Goal: Contribute content: Contribute content

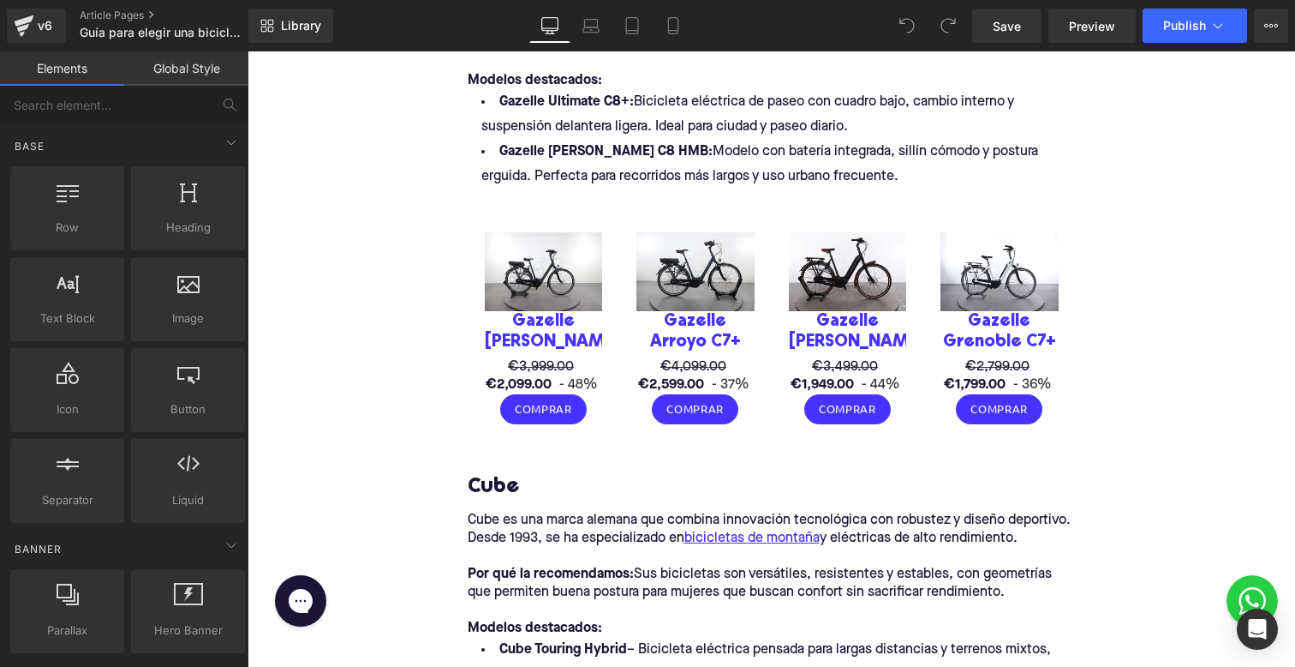
scroll to position [1720, 0]
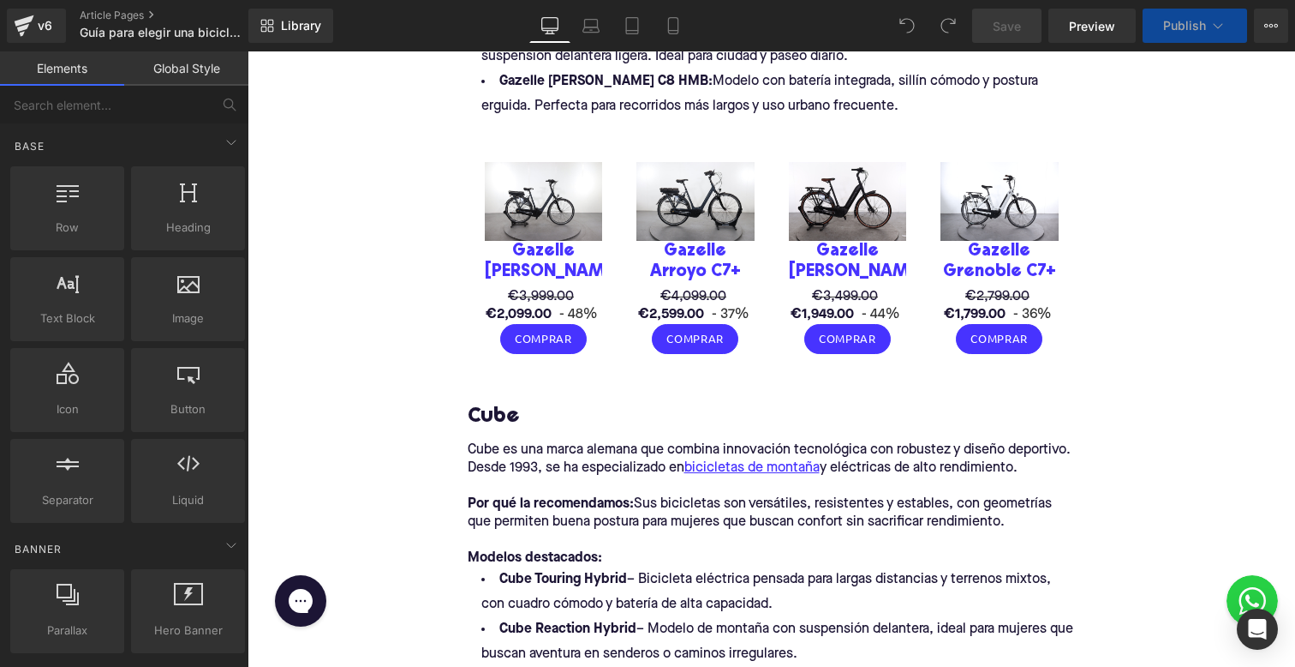
click at [524, 142] on div "Sale Off (P) Image Gazelle [PERSON_NAME] C7+ (P) Title €3,999.00 €2,099.00 - 48%" at bounding box center [772, 249] width 608 height 260
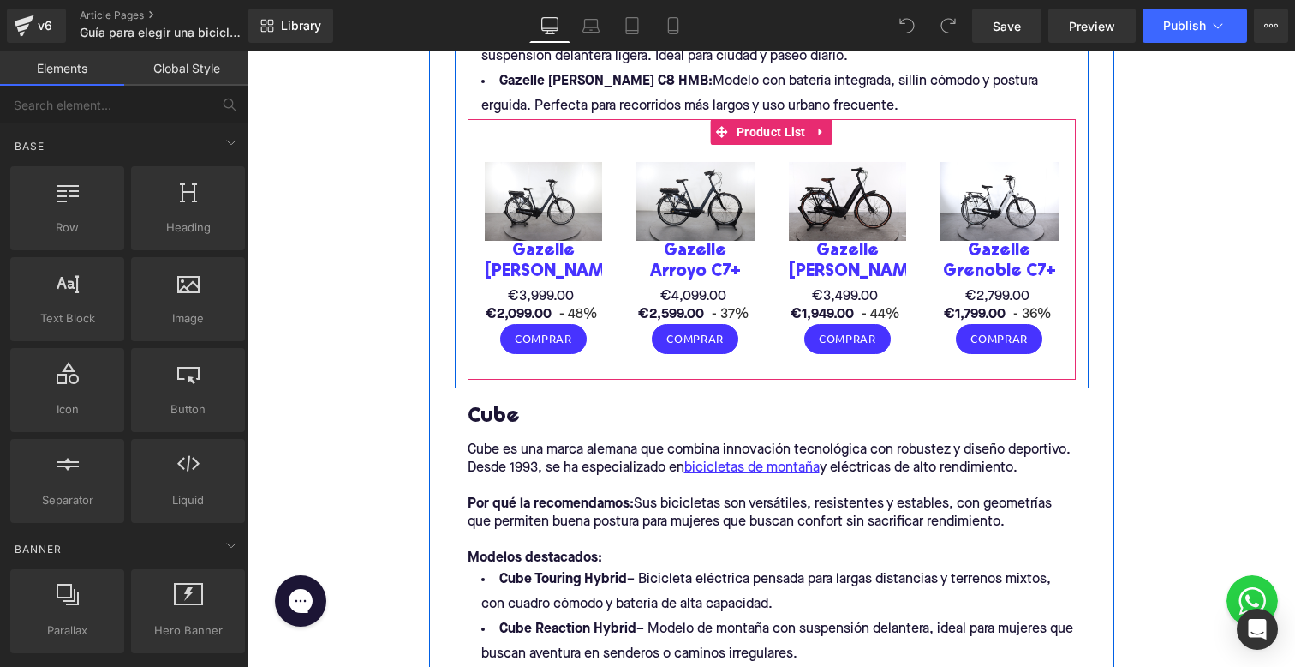
click at [540, 152] on div "Sale Off (P) Image Gazelle [PERSON_NAME] C7+ (P) Title €3,999.00 €2,099.00 - 48…" at bounding box center [544, 258] width 152 height 226
click at [755, 120] on span "Product List" at bounding box center [771, 132] width 78 height 26
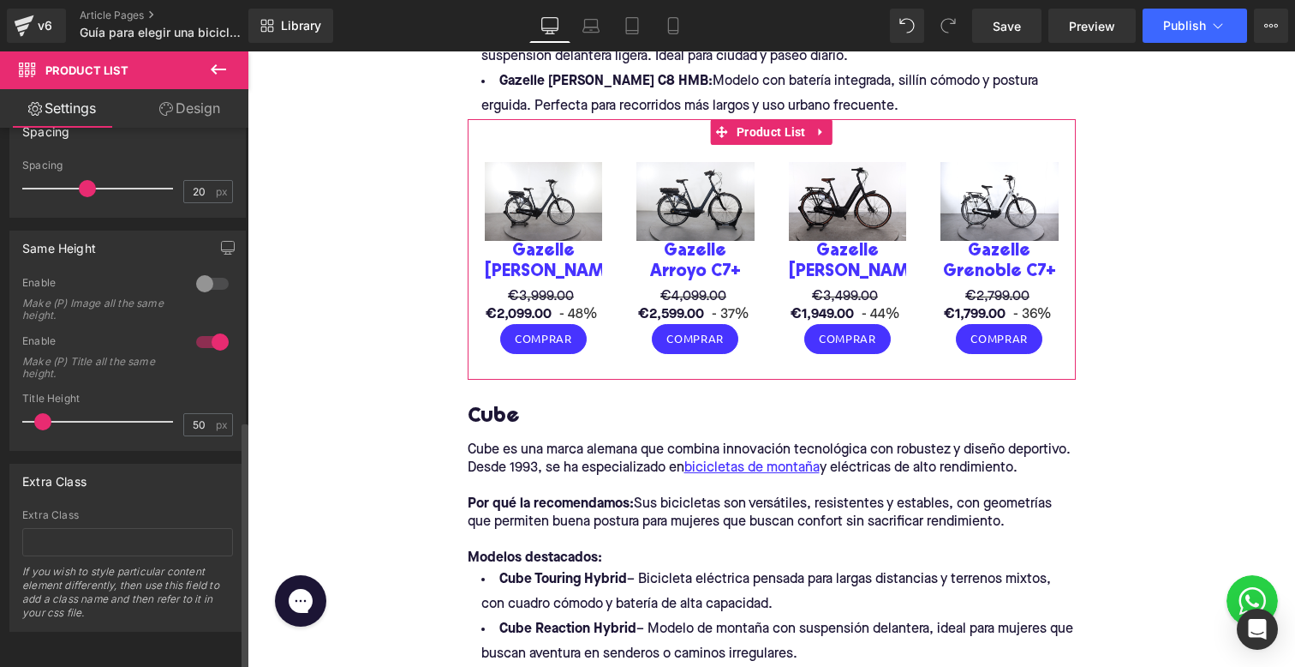
scroll to position [633, 0]
click at [188, 112] on link "Design" at bounding box center [190, 108] width 124 height 39
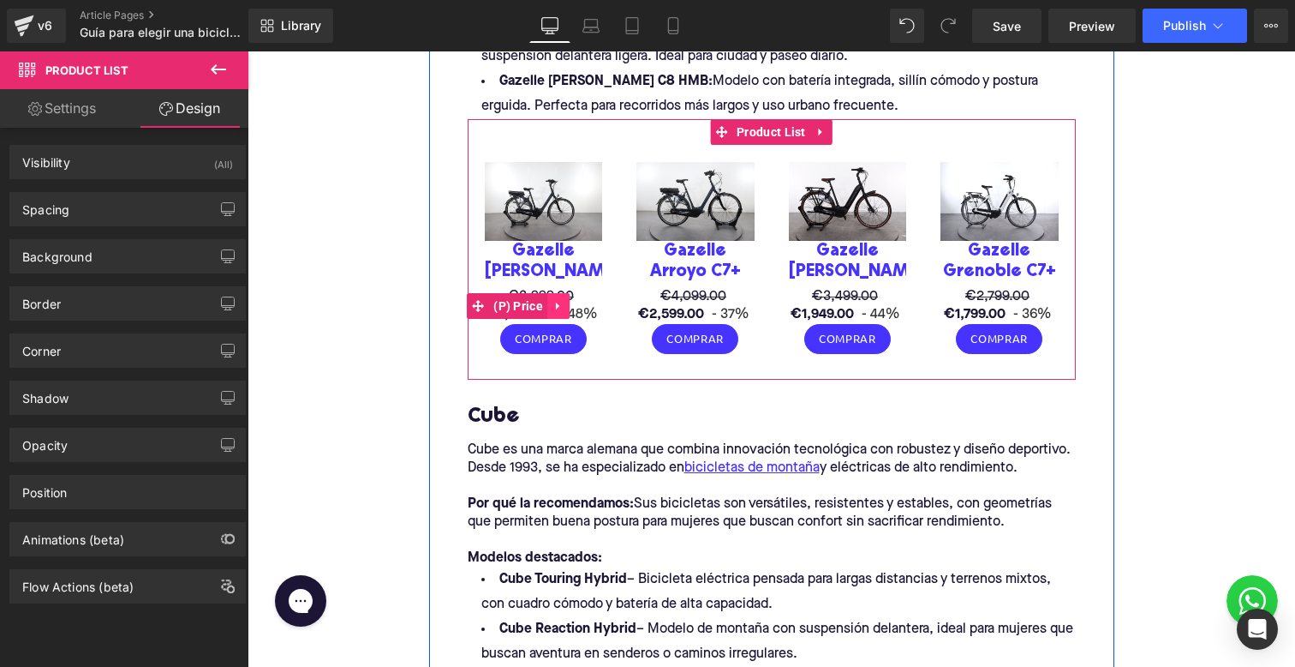
click at [559, 302] on icon at bounding box center [559, 305] width 12 height 13
click at [565, 302] on icon at bounding box center [570, 306] width 12 height 12
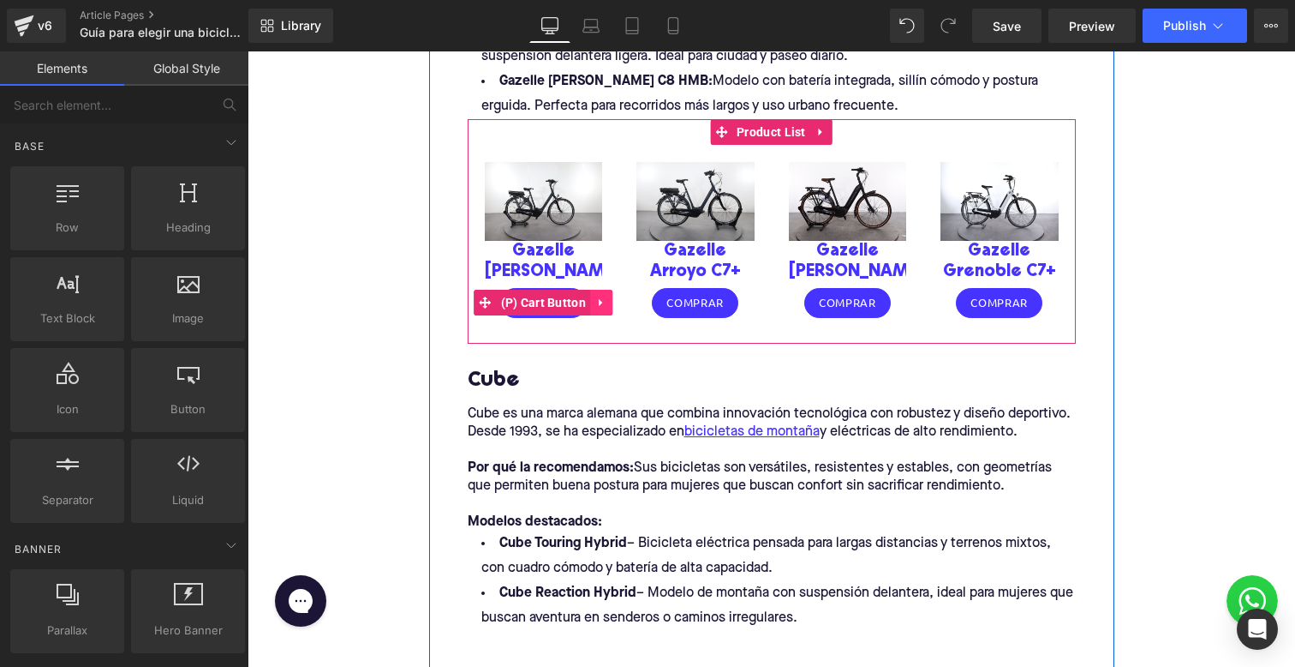
click at [603, 298] on icon at bounding box center [601, 302] width 12 height 13
click at [607, 303] on icon at bounding box center [613, 302] width 12 height 12
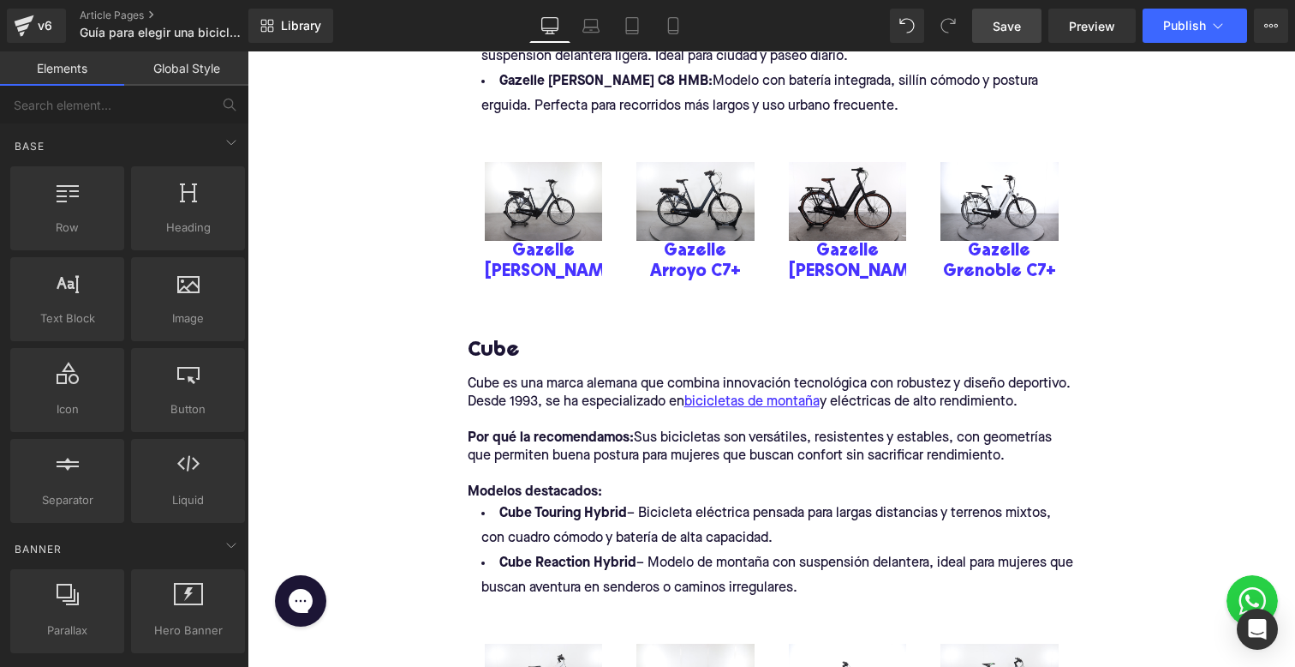
click at [995, 27] on span "Save" at bounding box center [1007, 26] width 28 height 18
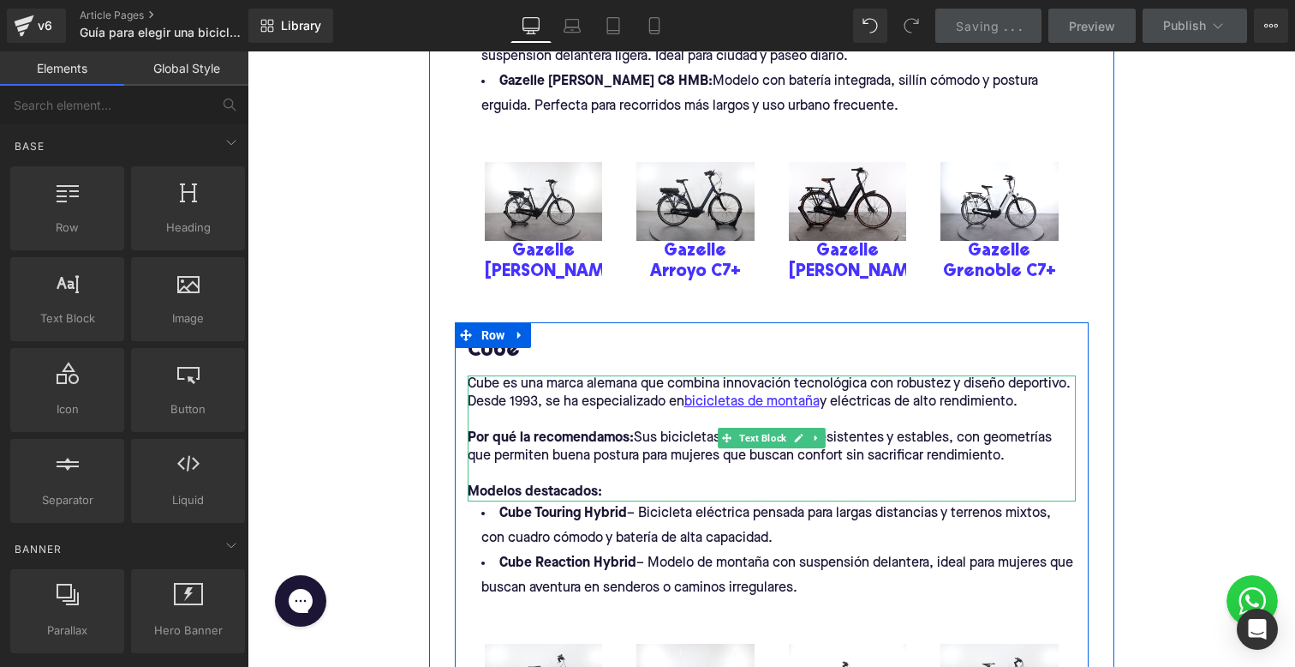
scroll to position [1714, 0]
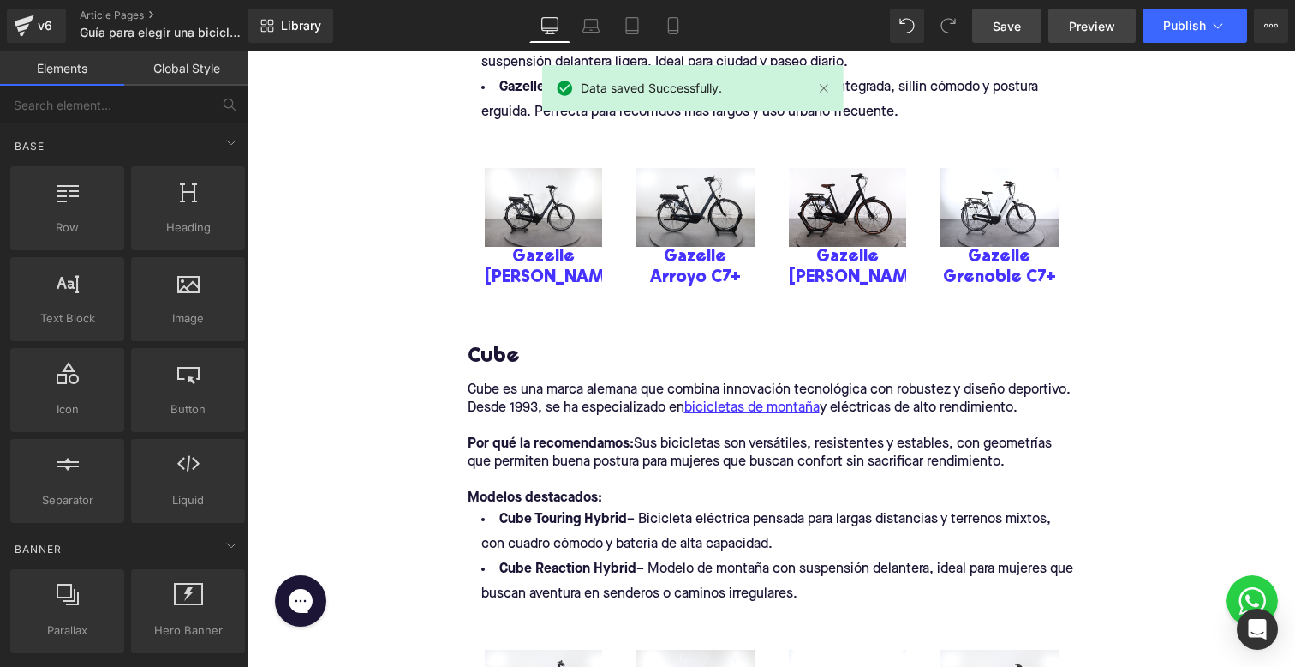
click at [1079, 36] on link "Preview" at bounding box center [1092, 26] width 87 height 34
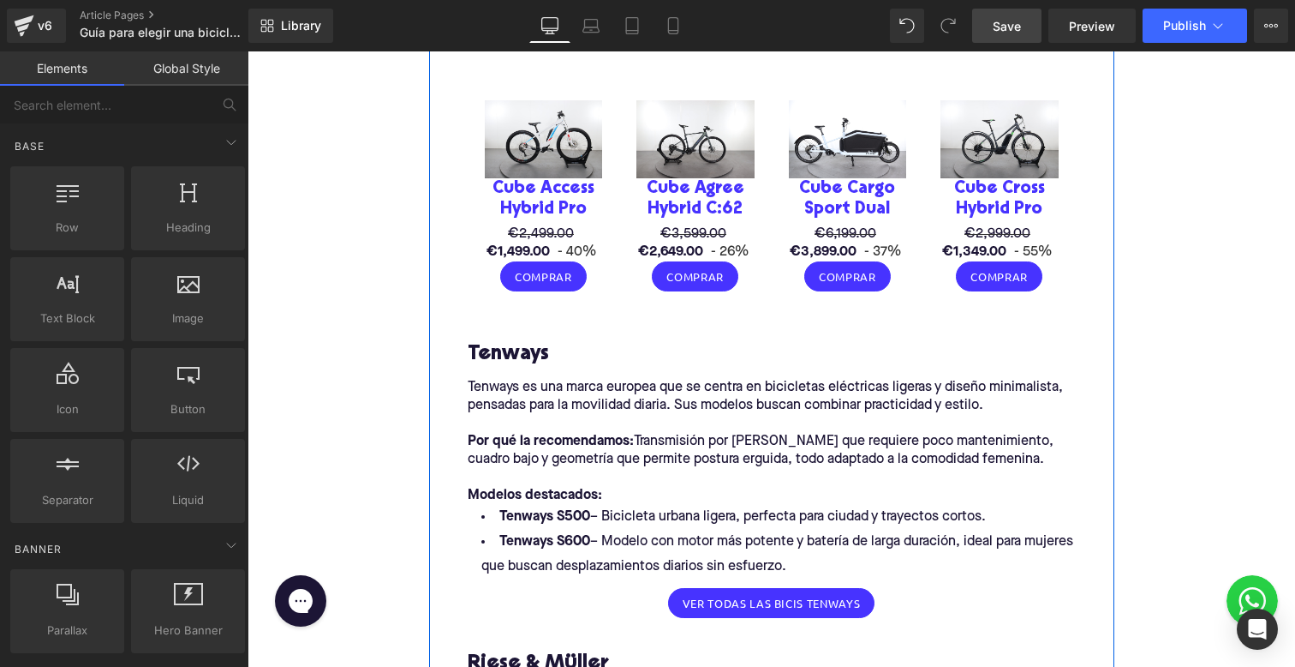
scroll to position [2269, 0]
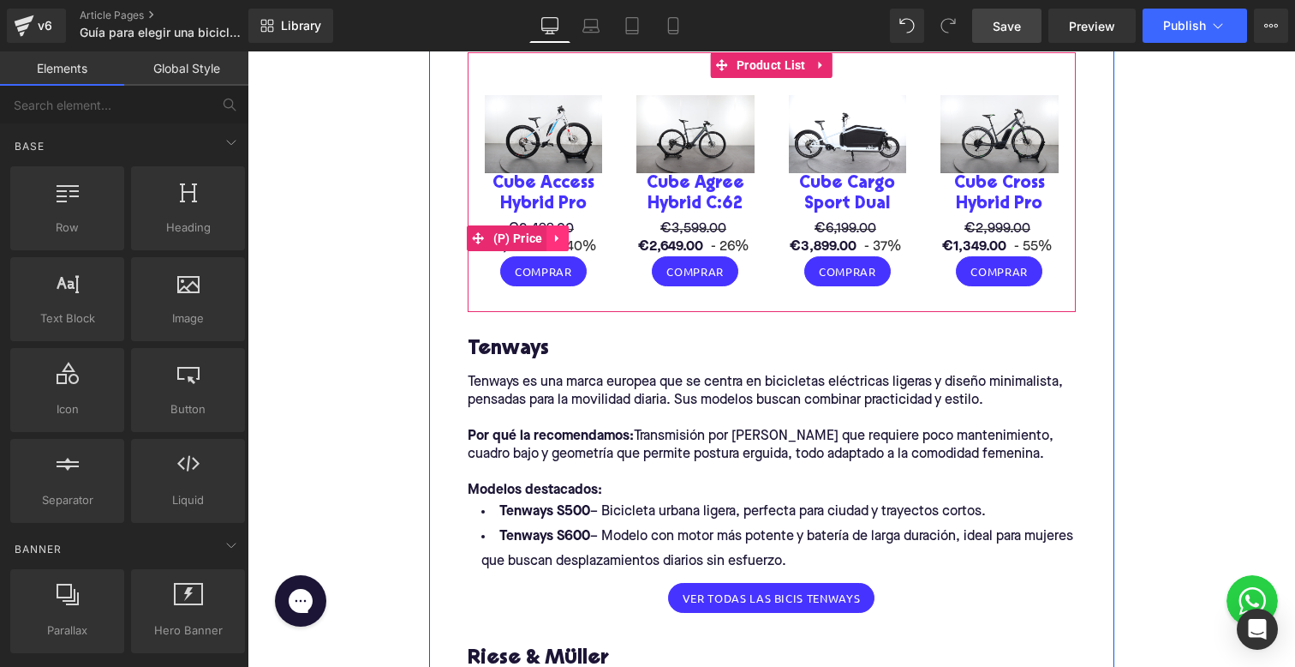
click at [555, 235] on icon at bounding box center [556, 239] width 3 height 8
click at [564, 233] on icon at bounding box center [569, 238] width 12 height 12
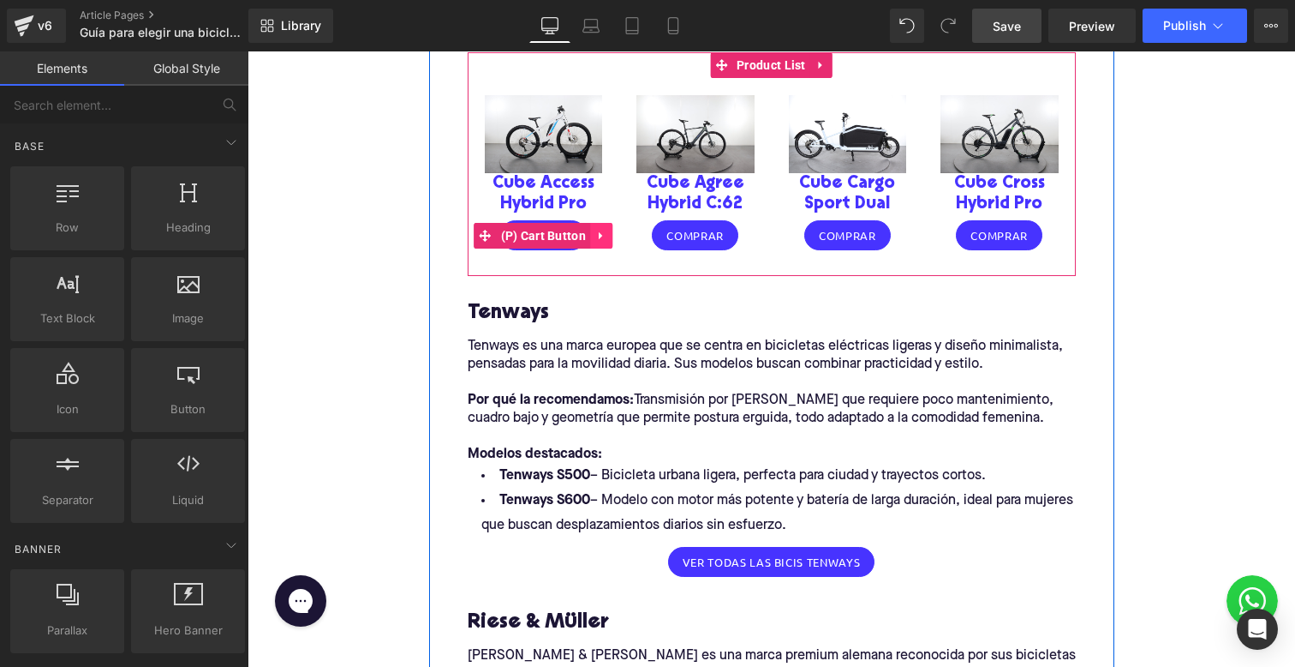
click at [596, 229] on icon at bounding box center [601, 235] width 12 height 13
click at [609, 230] on icon at bounding box center [613, 236] width 12 height 12
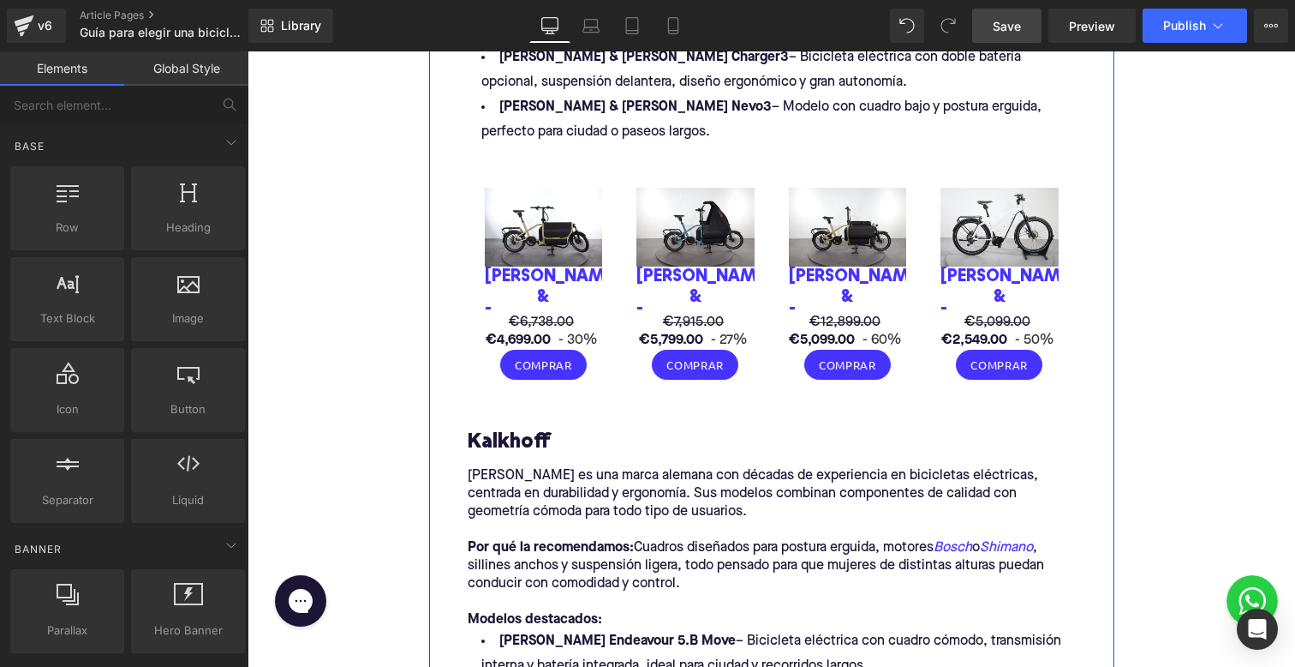
scroll to position [3025, 0]
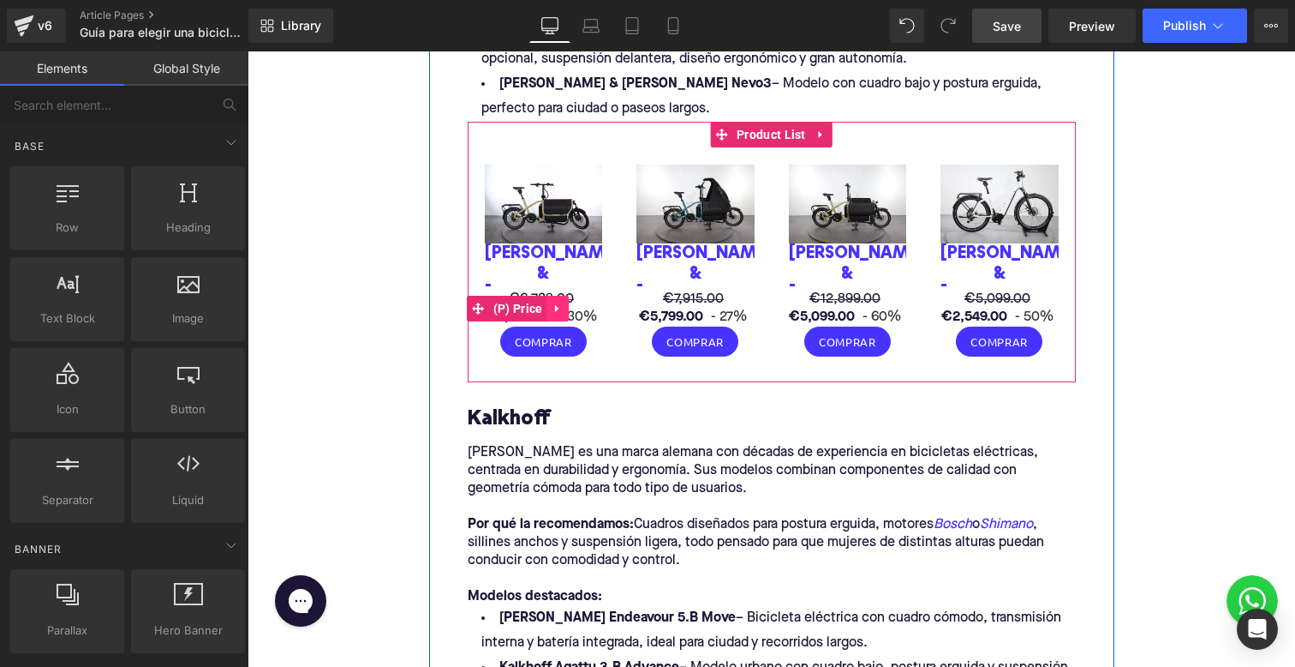
click at [555, 305] on icon at bounding box center [556, 309] width 3 height 8
click at [571, 302] on icon at bounding box center [570, 308] width 12 height 12
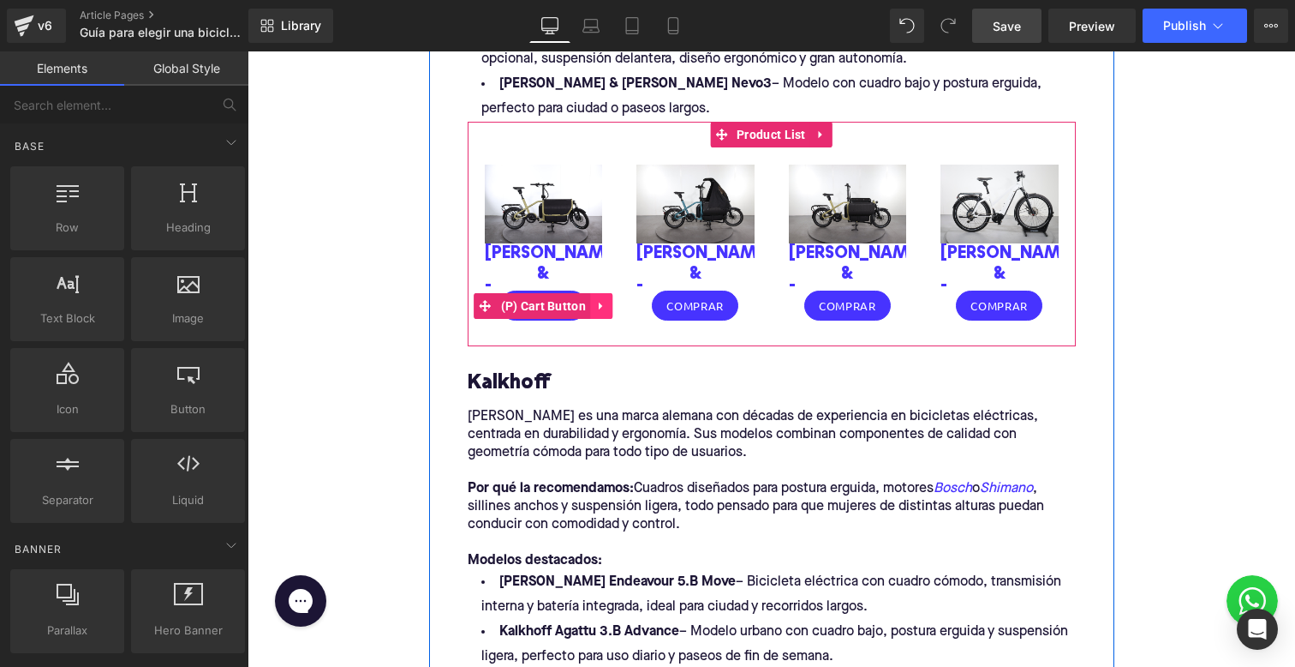
click at [606, 299] on icon at bounding box center [601, 305] width 12 height 13
click at [609, 300] on icon at bounding box center [613, 306] width 12 height 12
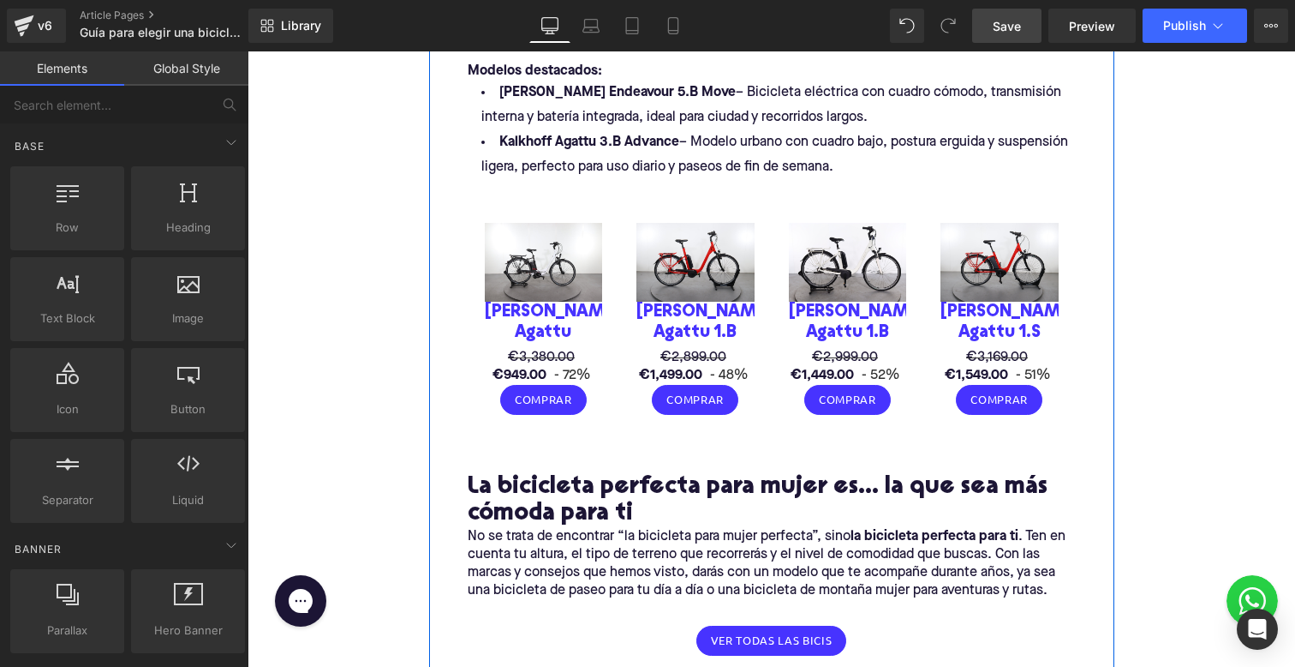
scroll to position [3500, 0]
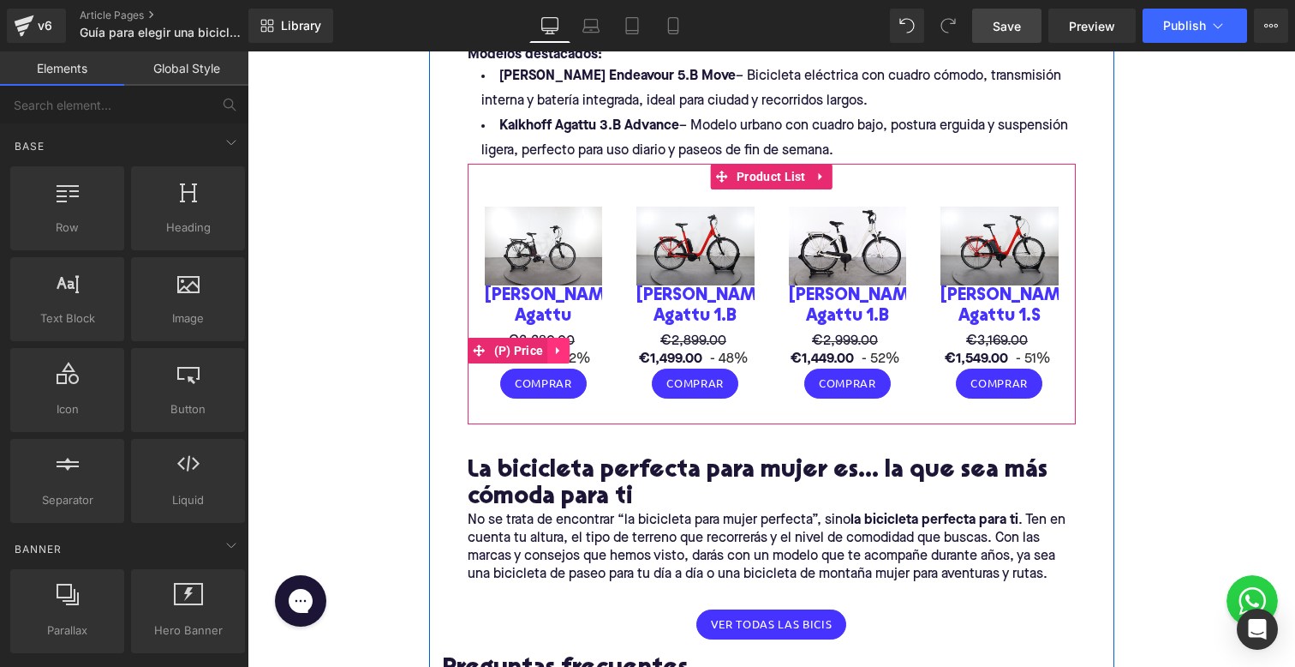
click at [568, 338] on link at bounding box center [558, 351] width 22 height 26
click at [568, 344] on icon at bounding box center [570, 350] width 12 height 12
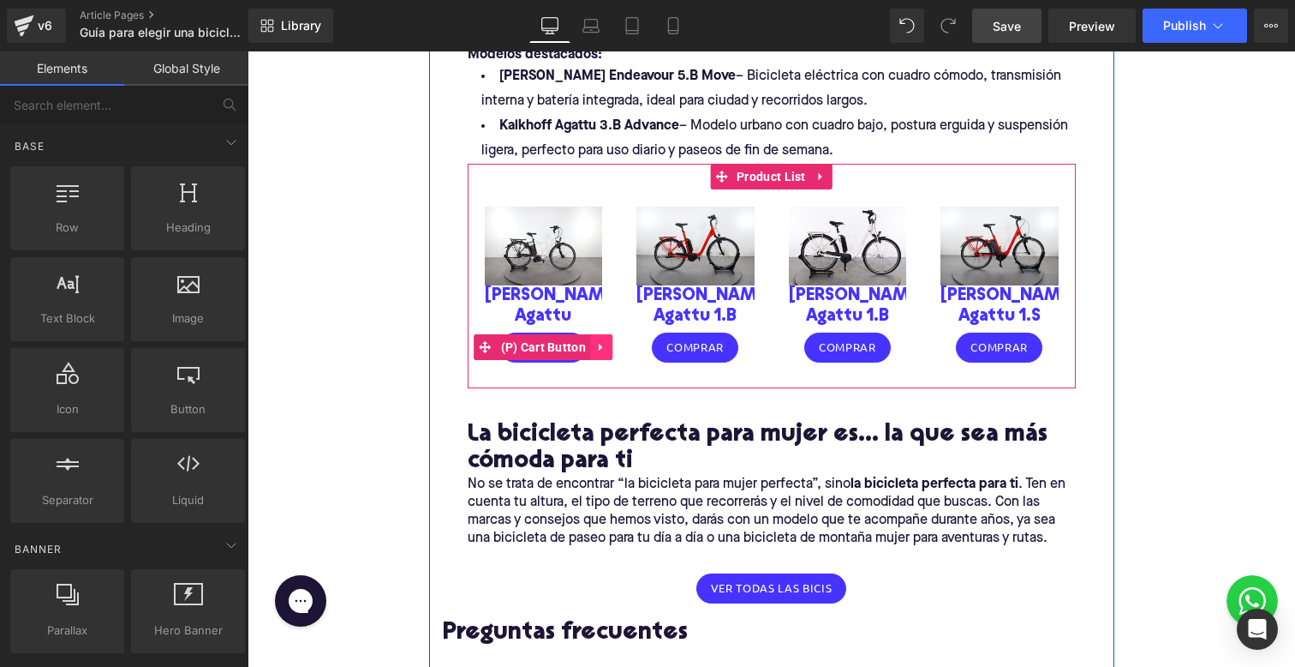
click at [601, 341] on icon at bounding box center [601, 347] width 12 height 13
click at [612, 341] on icon at bounding box center [613, 347] width 12 height 12
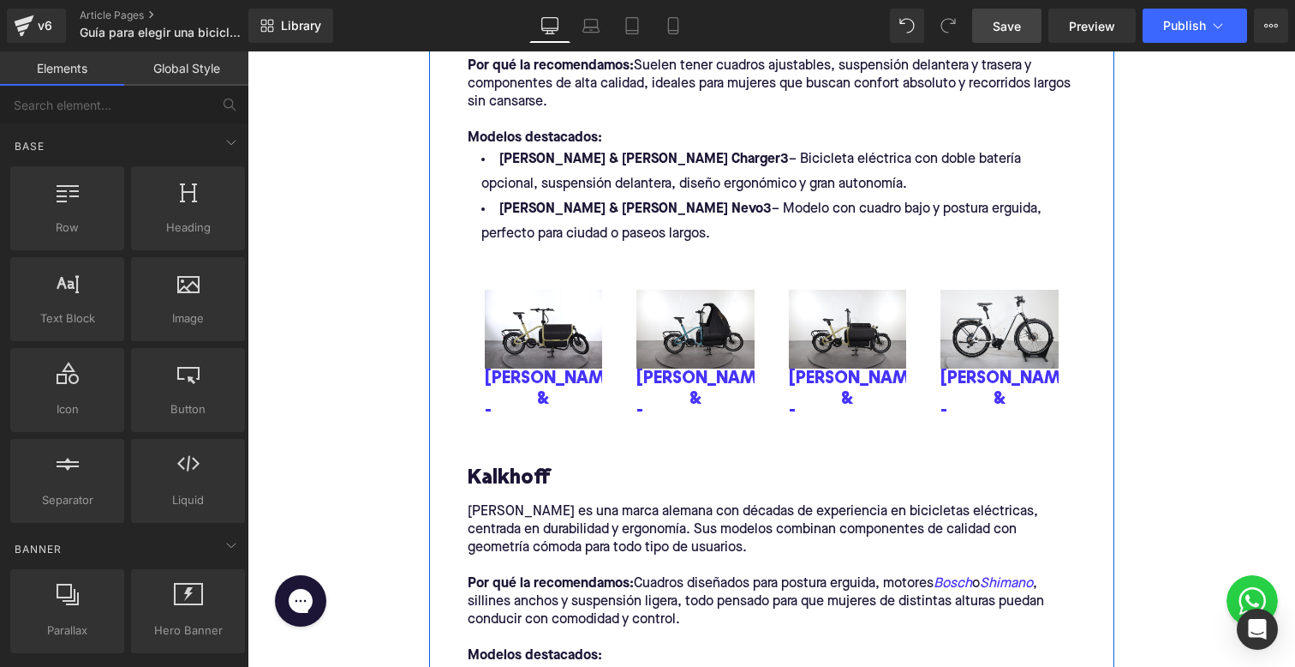
scroll to position [2693, 0]
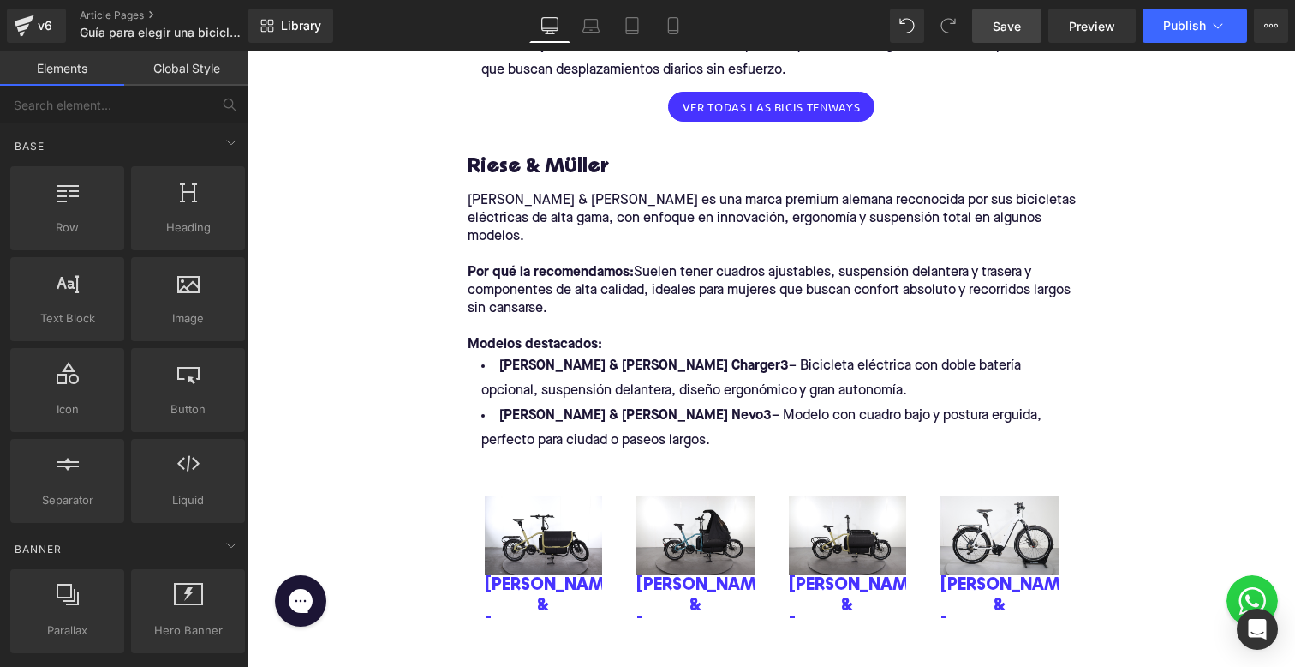
click at [1010, 14] on link "Save" at bounding box center [1006, 26] width 69 height 34
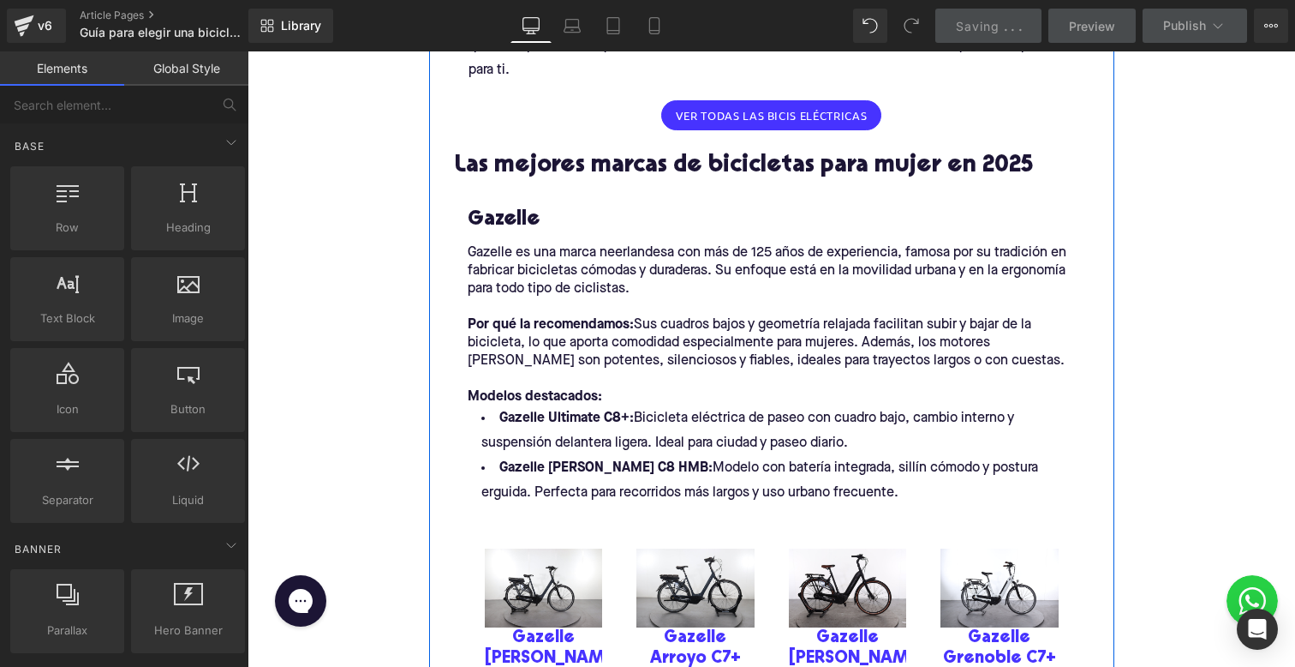
scroll to position [1318, 0]
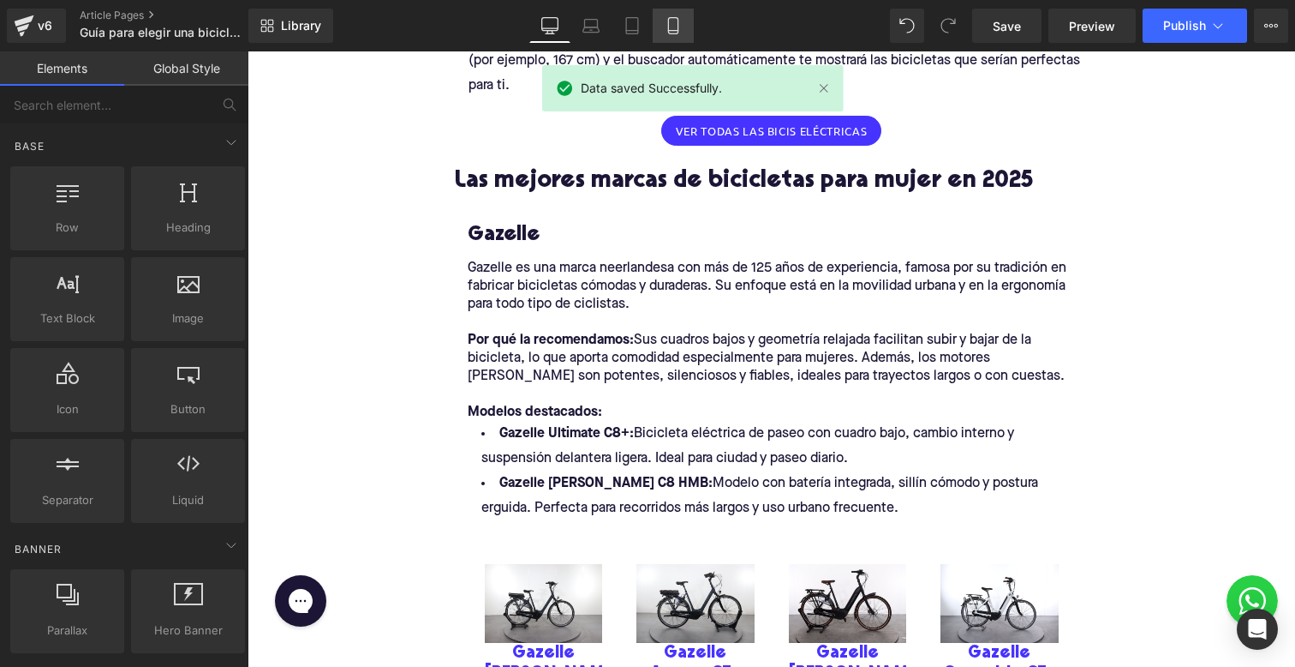
click at [670, 29] on icon at bounding box center [673, 25] width 17 height 17
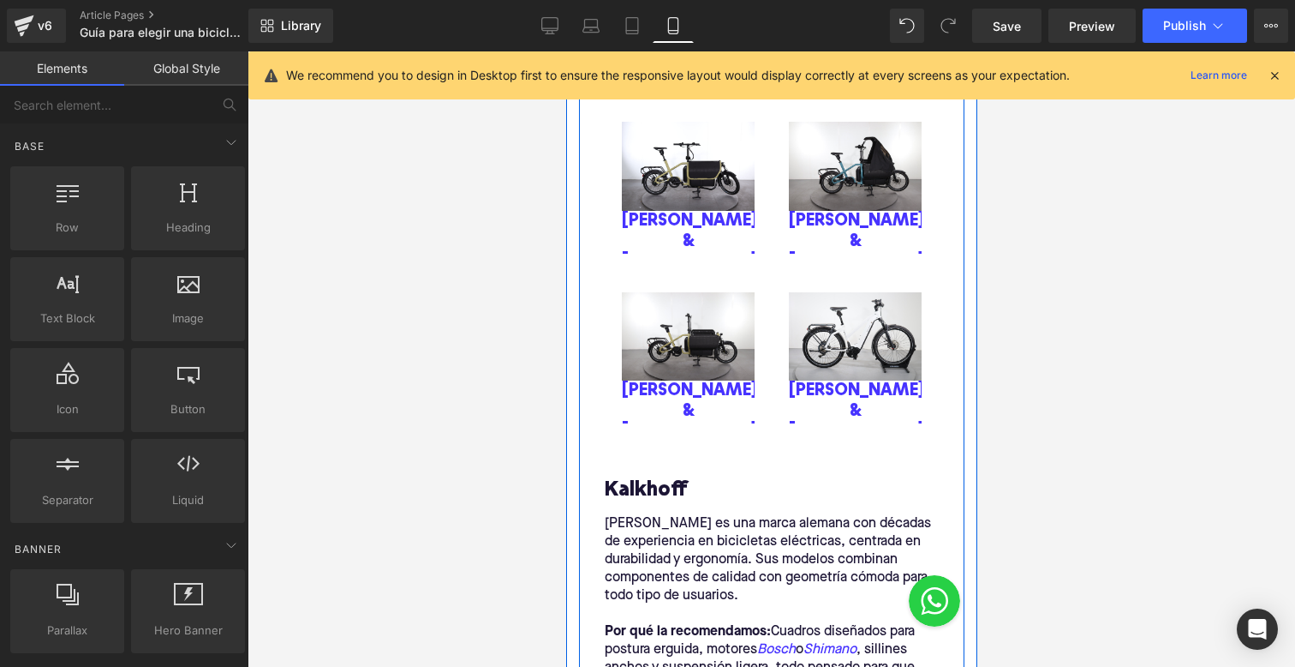
scroll to position [4111, 0]
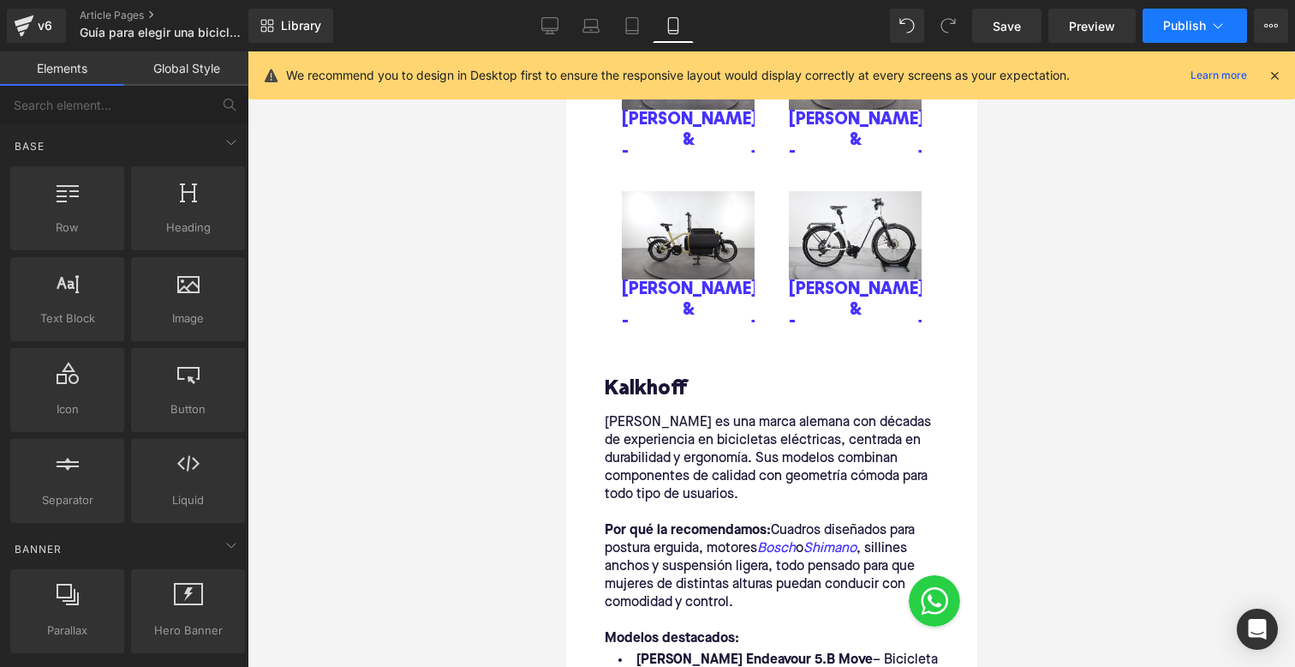
click at [1151, 28] on button "Publish" at bounding box center [1195, 26] width 105 height 34
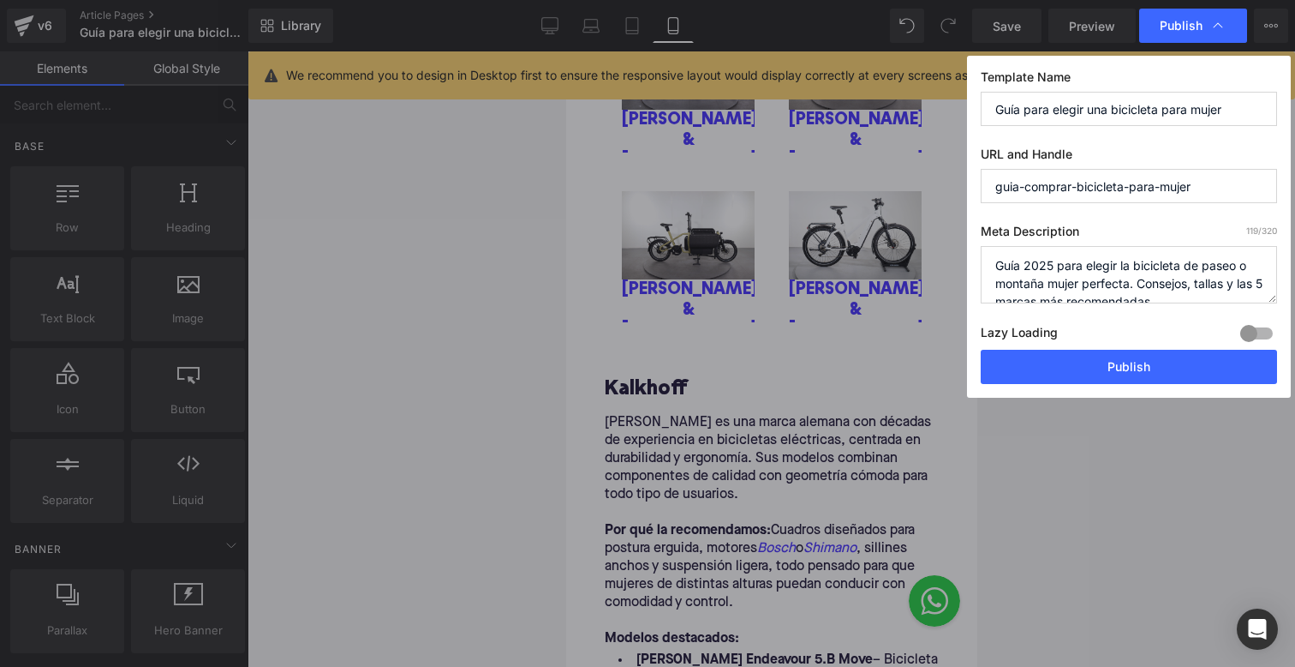
scroll to position [18, 0]
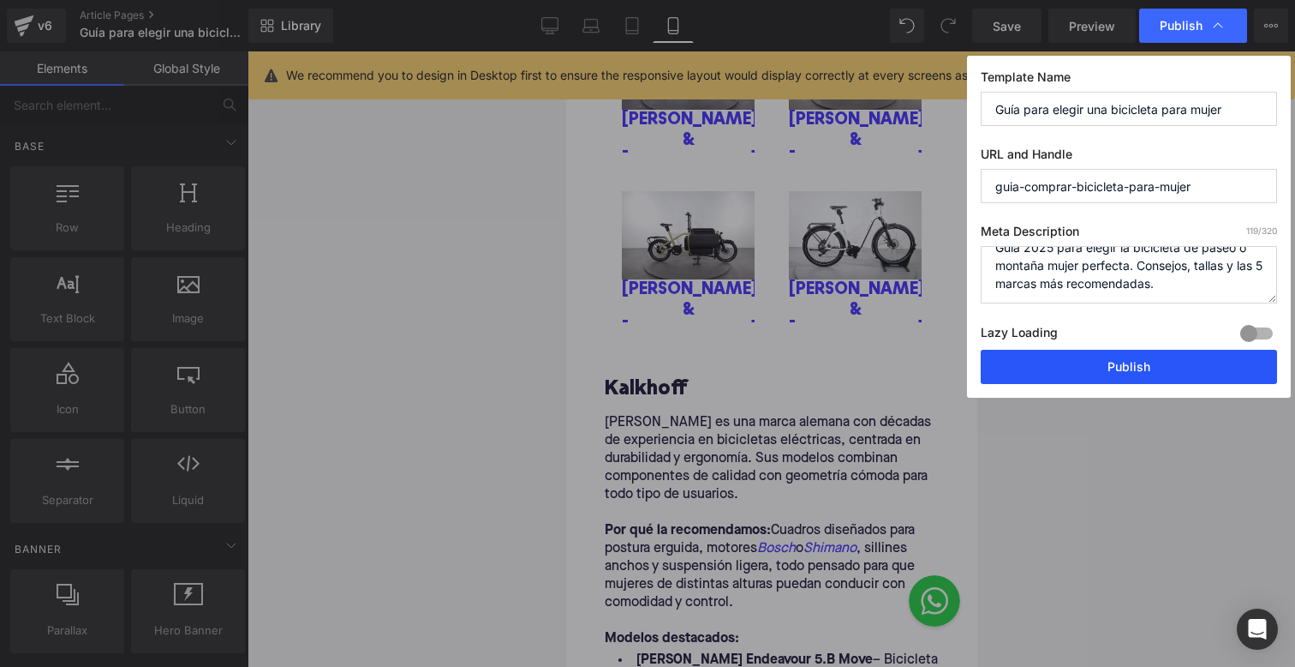
click at [1061, 374] on button "Publish" at bounding box center [1129, 367] width 296 height 34
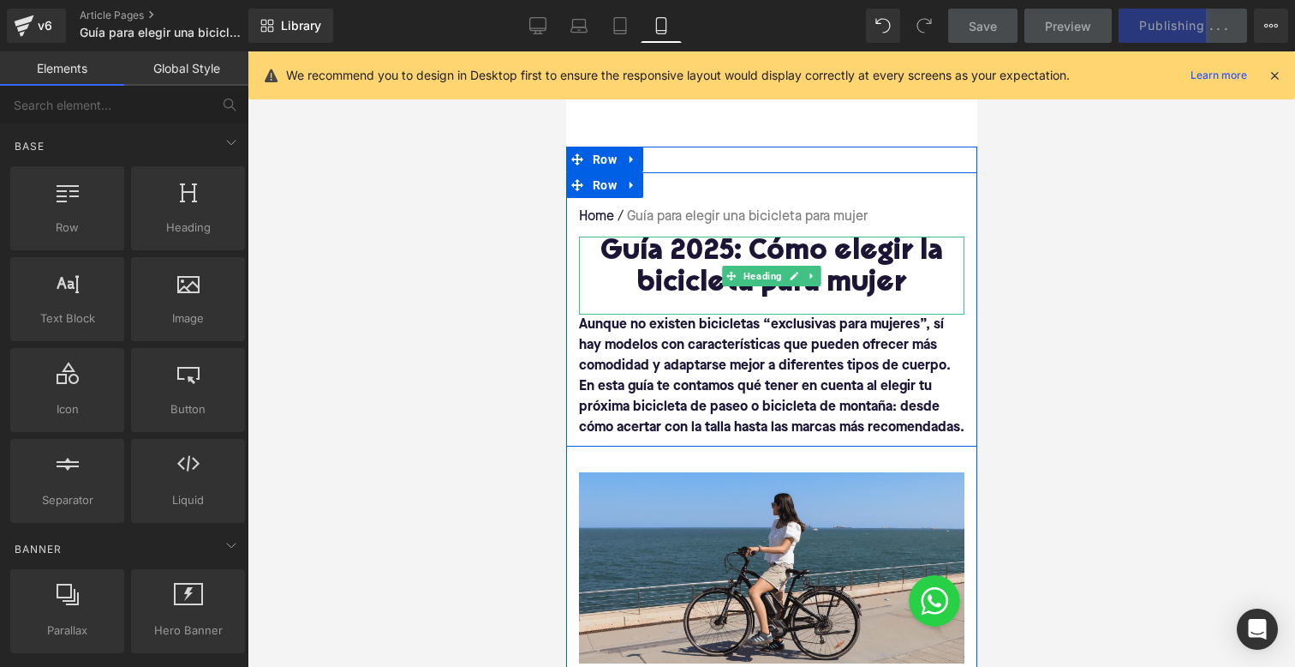
scroll to position [244, 0]
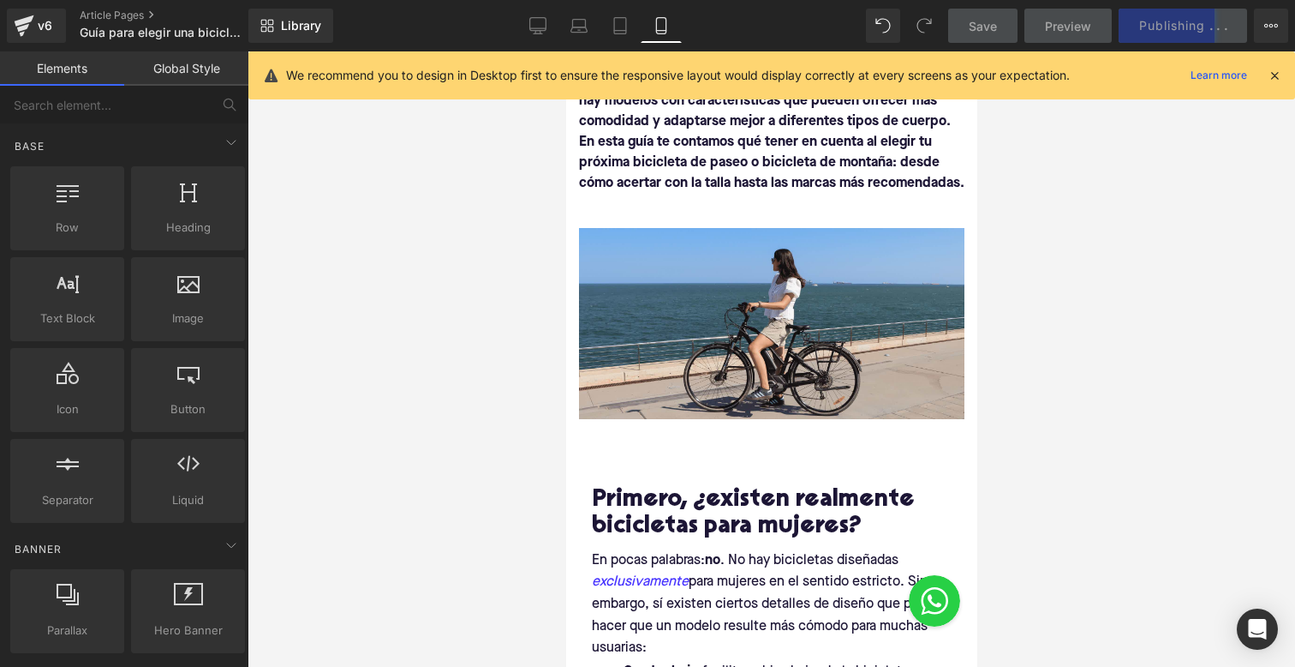
click at [543, 44] on div "Library Mobile Desktop Laptop Tablet Mobile Save Preview Publishing . . . Sched…" at bounding box center [771, 25] width 1047 height 51
click at [543, 19] on icon at bounding box center [537, 25] width 17 height 17
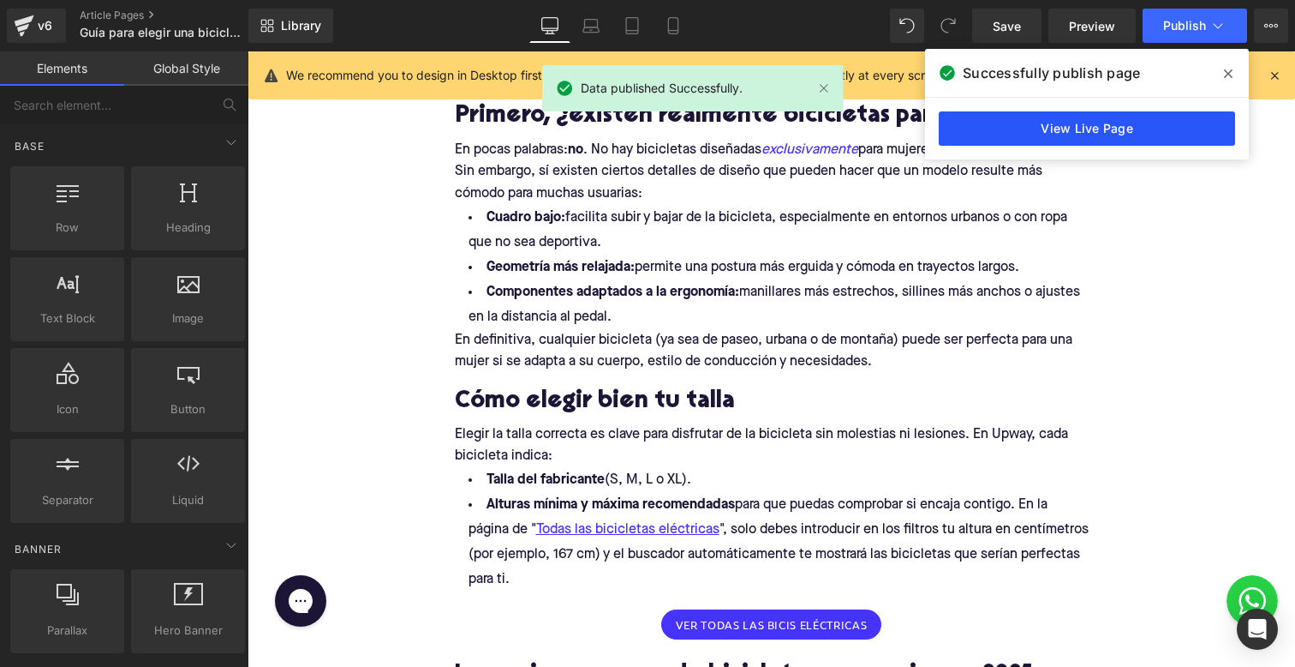
click at [1032, 131] on link "View Live Page" at bounding box center [1087, 128] width 296 height 34
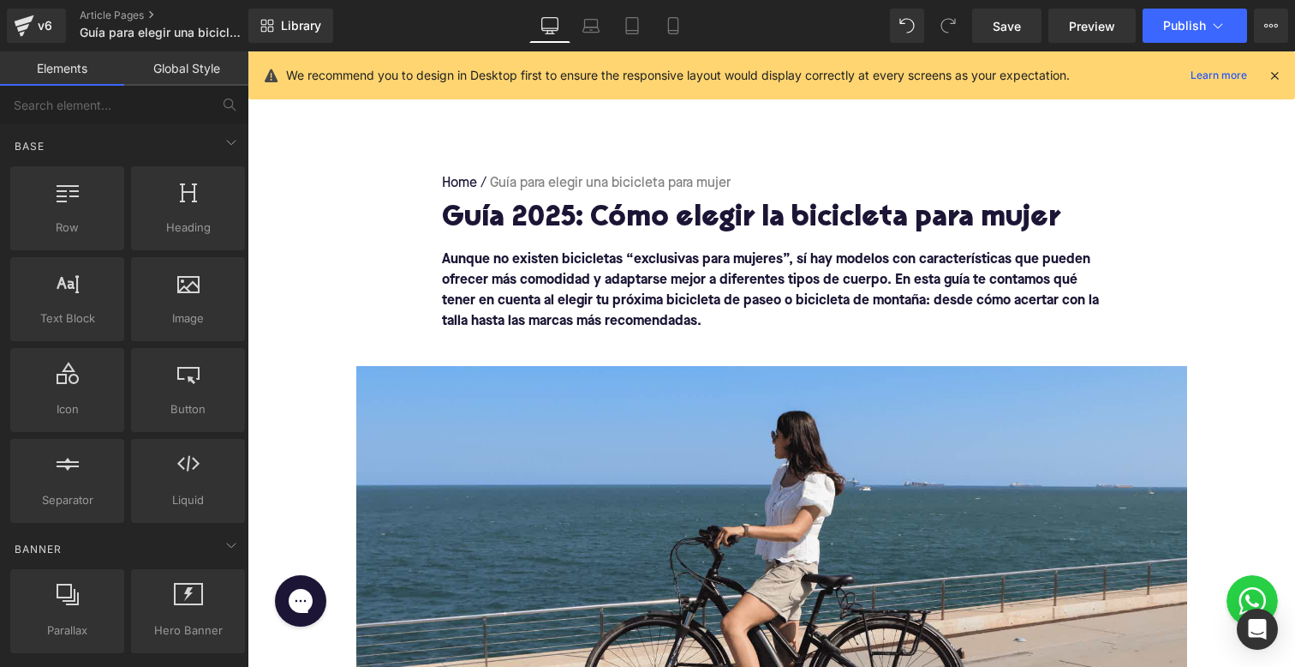
scroll to position [0, 0]
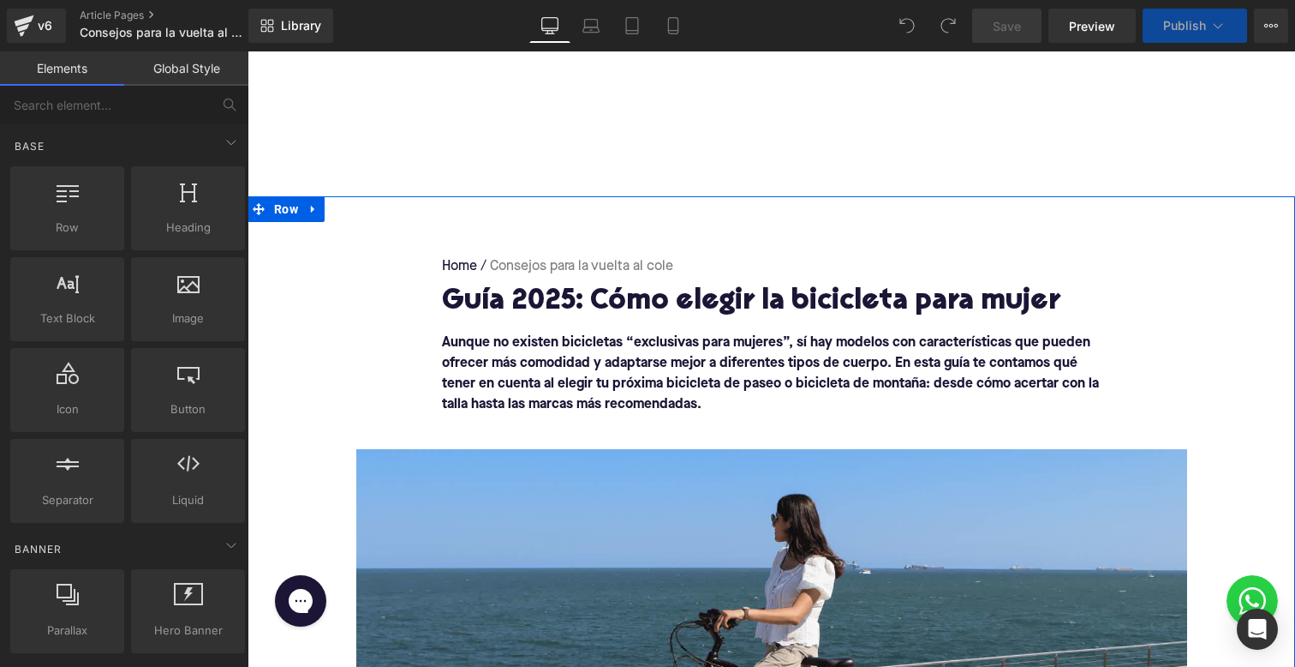
click at [726, 314] on icon at bounding box center [730, 309] width 9 height 10
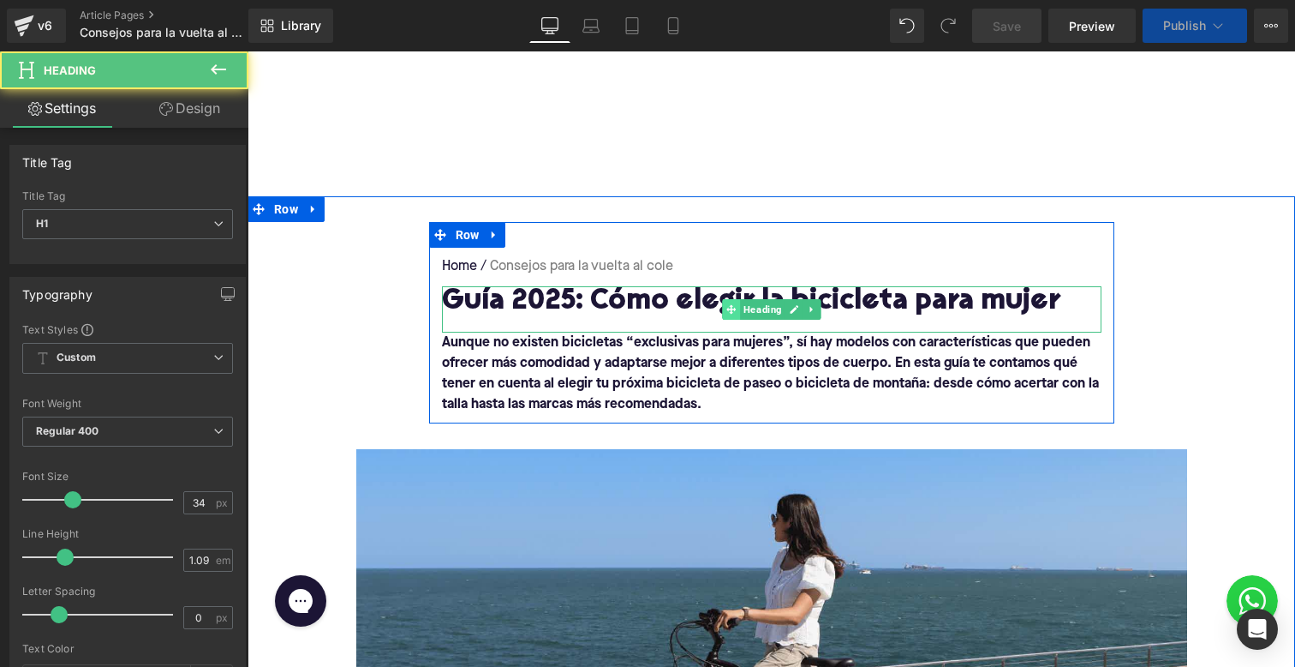
click at [726, 314] on icon at bounding box center [730, 309] width 9 height 10
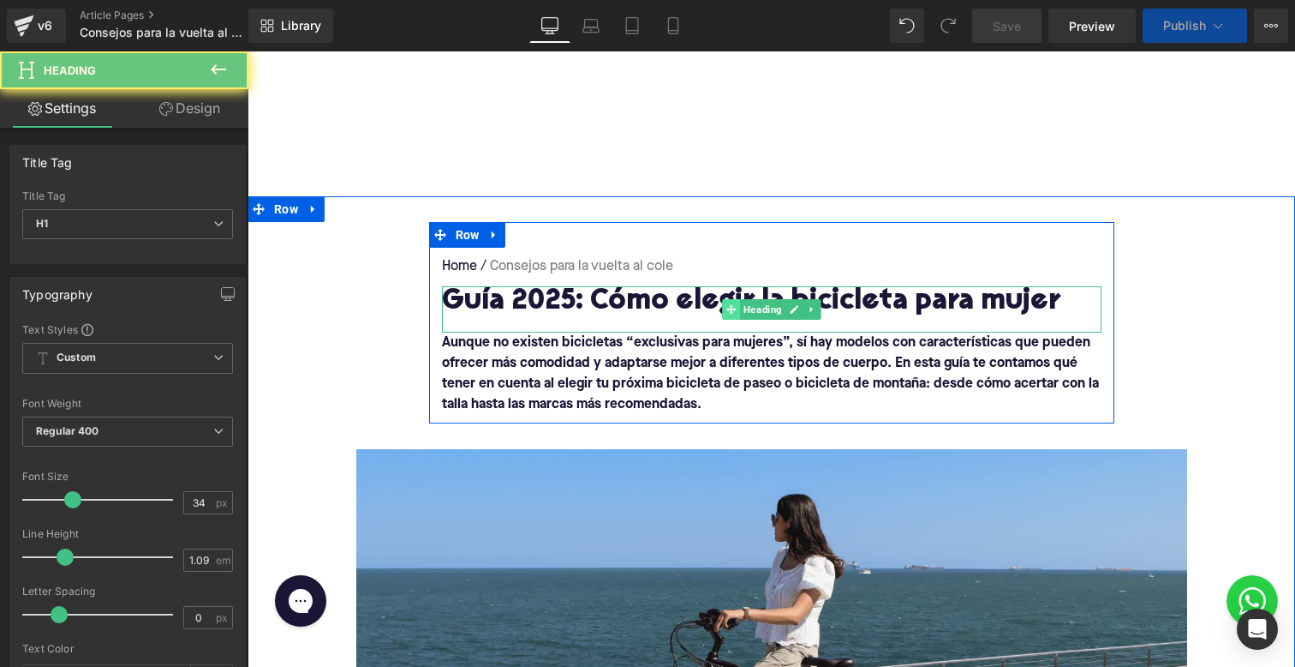
click at [726, 314] on icon at bounding box center [730, 309] width 9 height 10
click at [675, 314] on h1 "Guía 2025: Cómo elegir la bicicleta para mujer" at bounding box center [772, 302] width 660 height 32
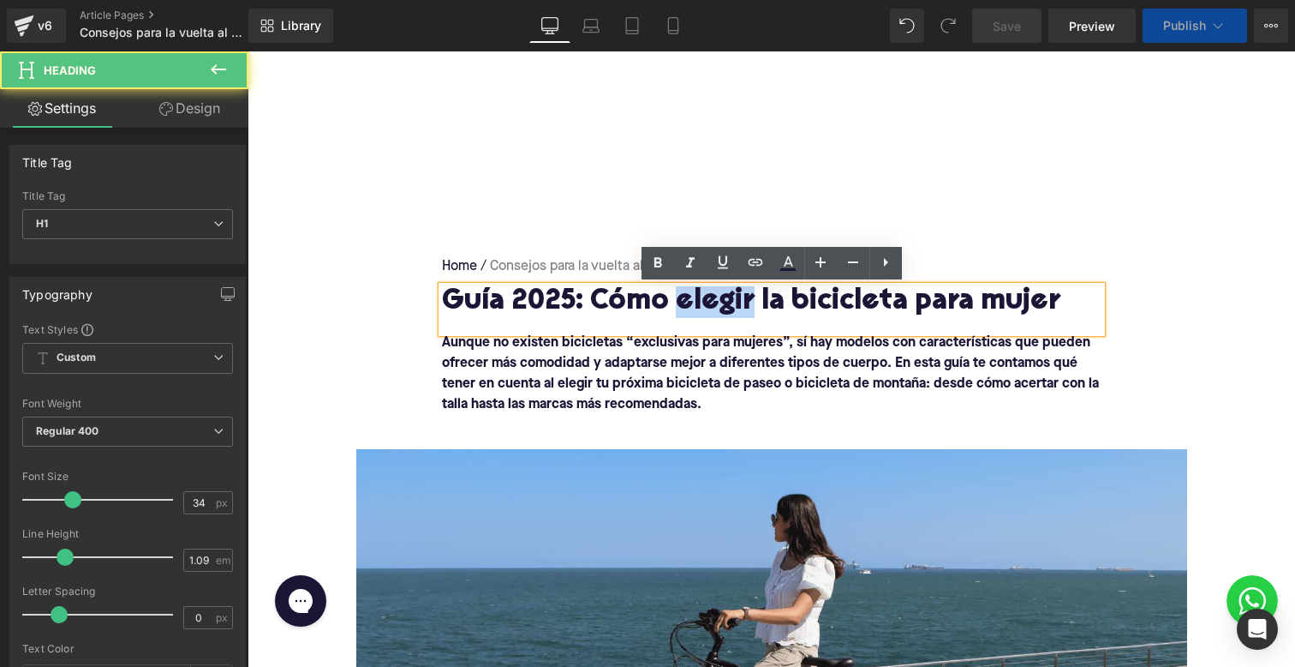
click at [675, 314] on h1 "Guía 2025: Cómo elegir la bicicleta para mujer" at bounding box center [772, 302] width 660 height 32
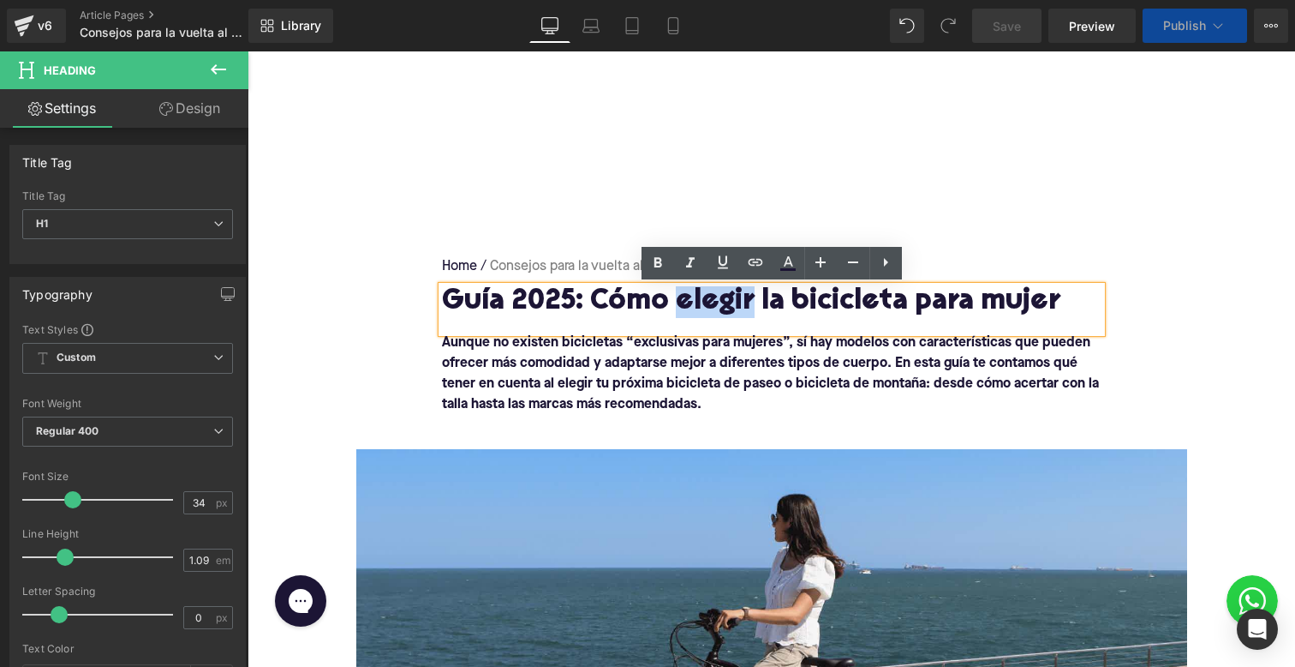
paste div
